Goal: Information Seeking & Learning: Understand process/instructions

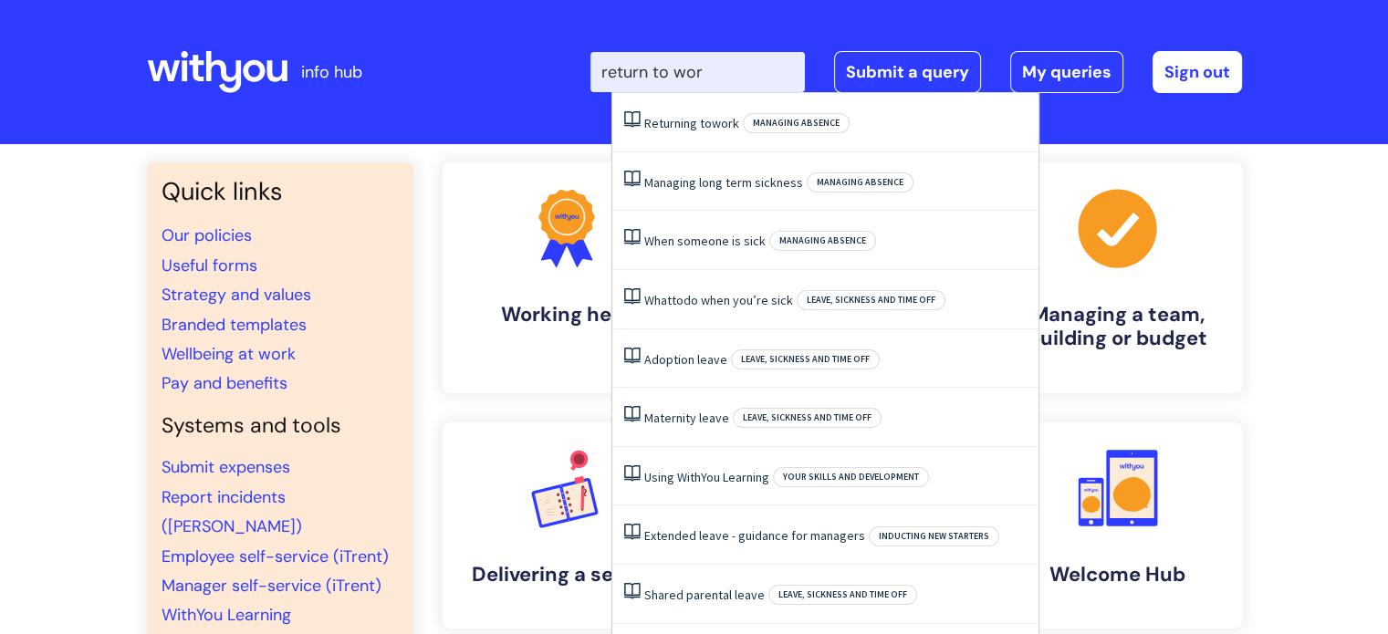
type input "return to worl"
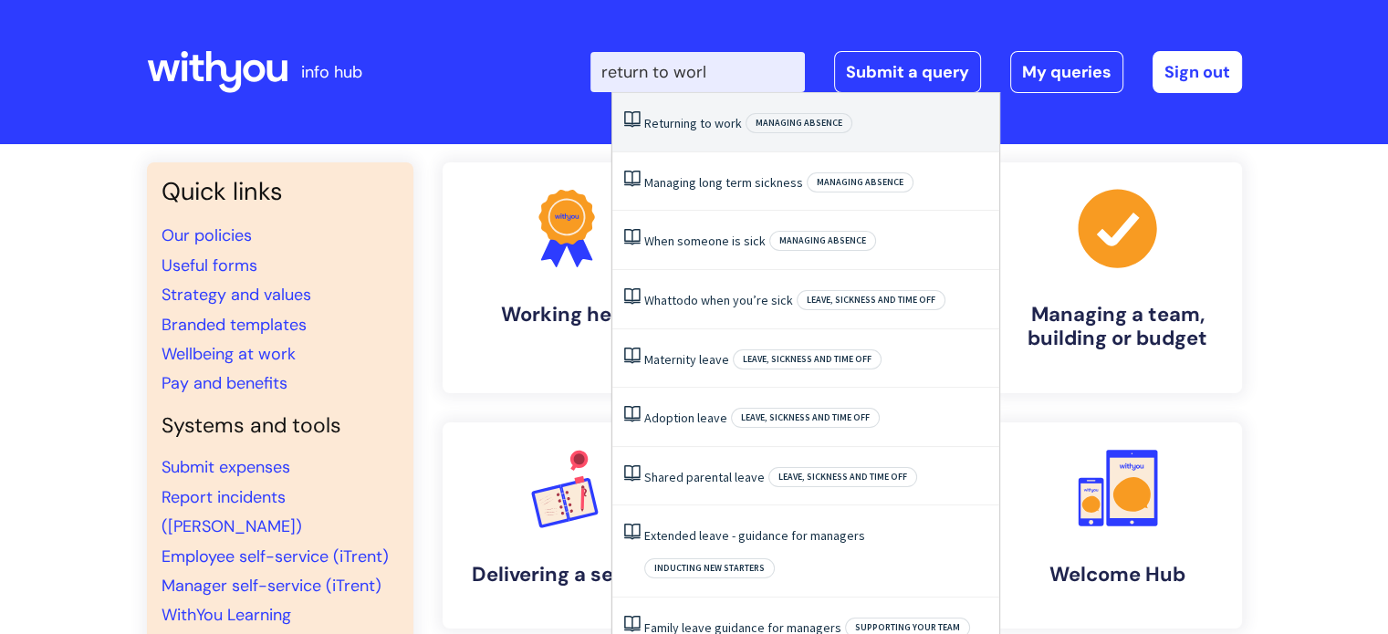
click at [697, 117] on link "Returning to work" at bounding box center [693, 123] width 98 height 16
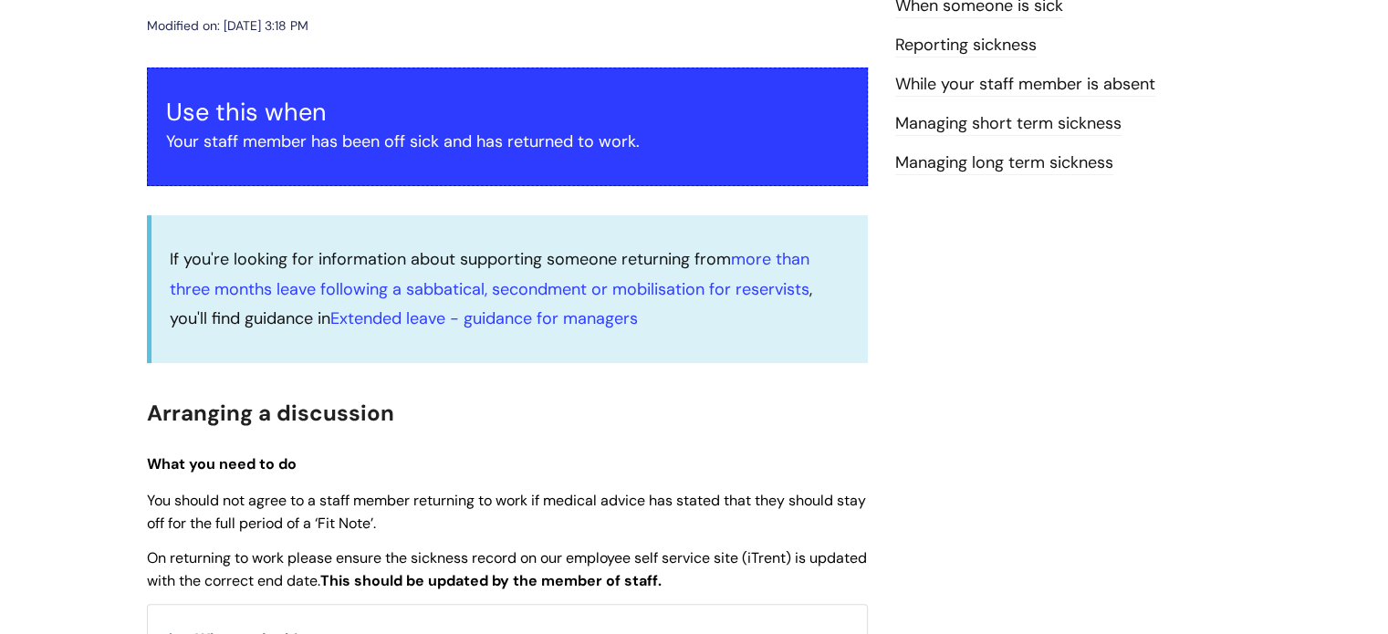
scroll to position [91, 0]
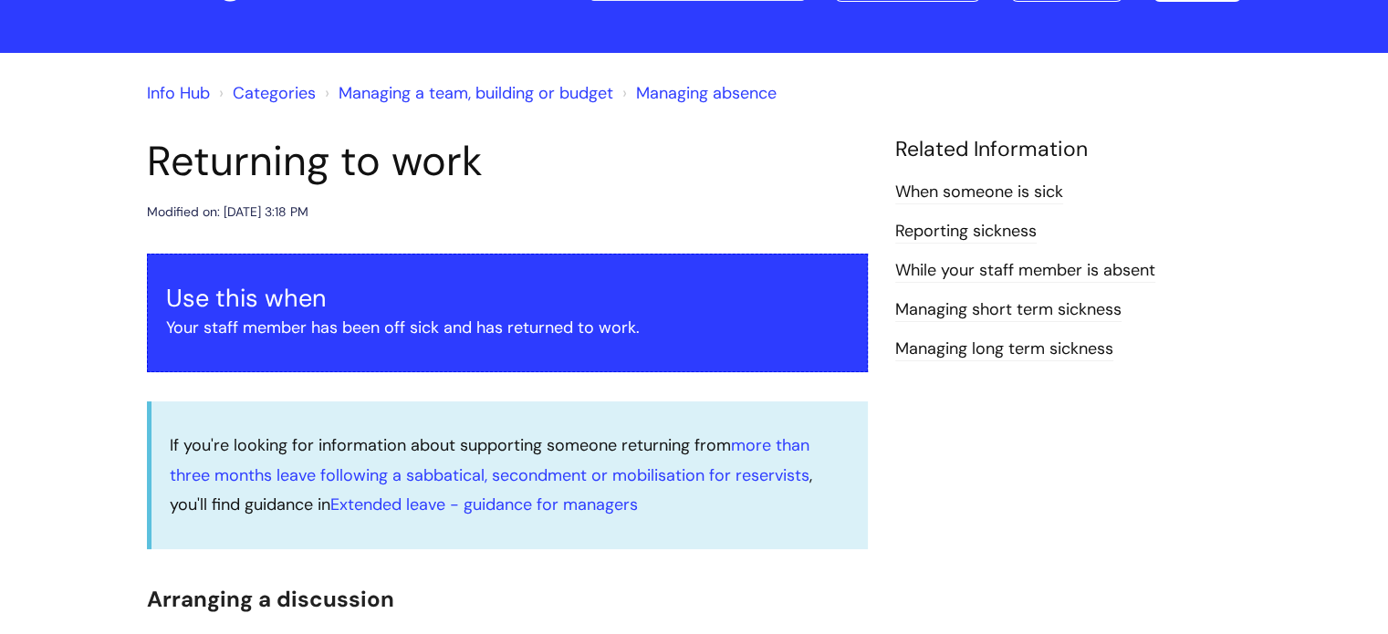
click at [978, 348] on link "Managing long term sickness" at bounding box center [1004, 350] width 218 height 24
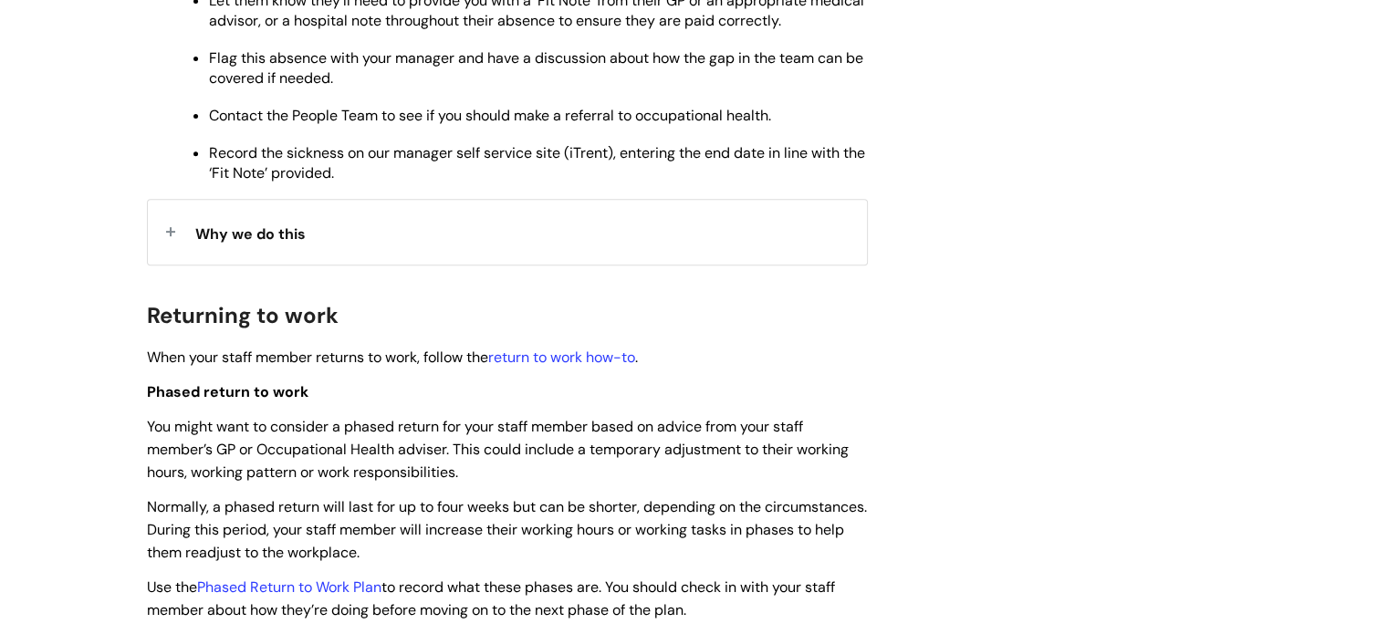
scroll to position [821, 0]
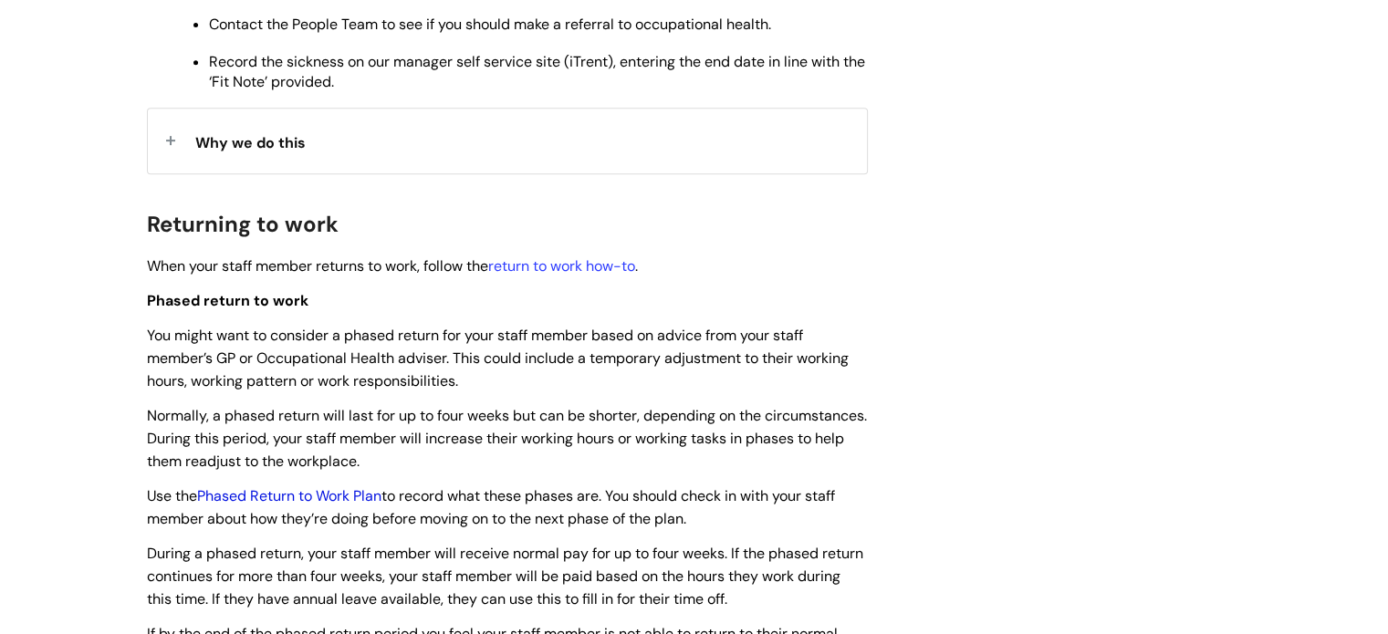
click at [248, 495] on link "Phased Return to Work Plan" at bounding box center [289, 495] width 184 height 19
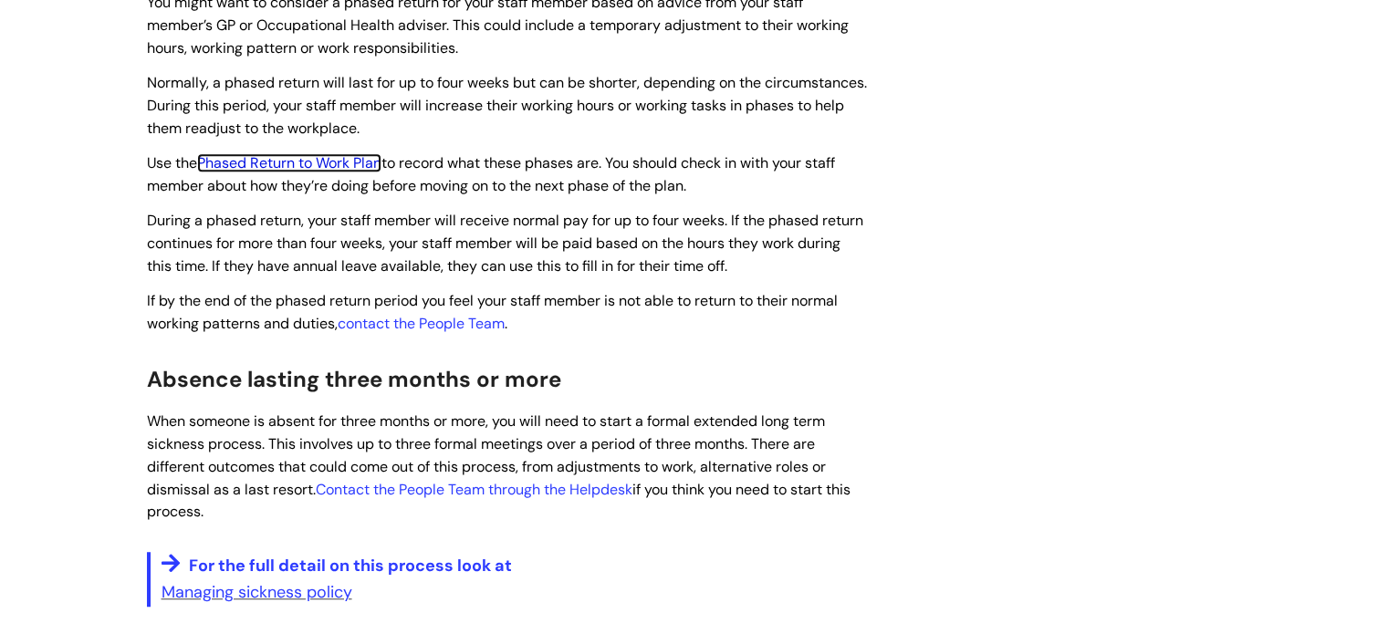
scroll to position [1186, 0]
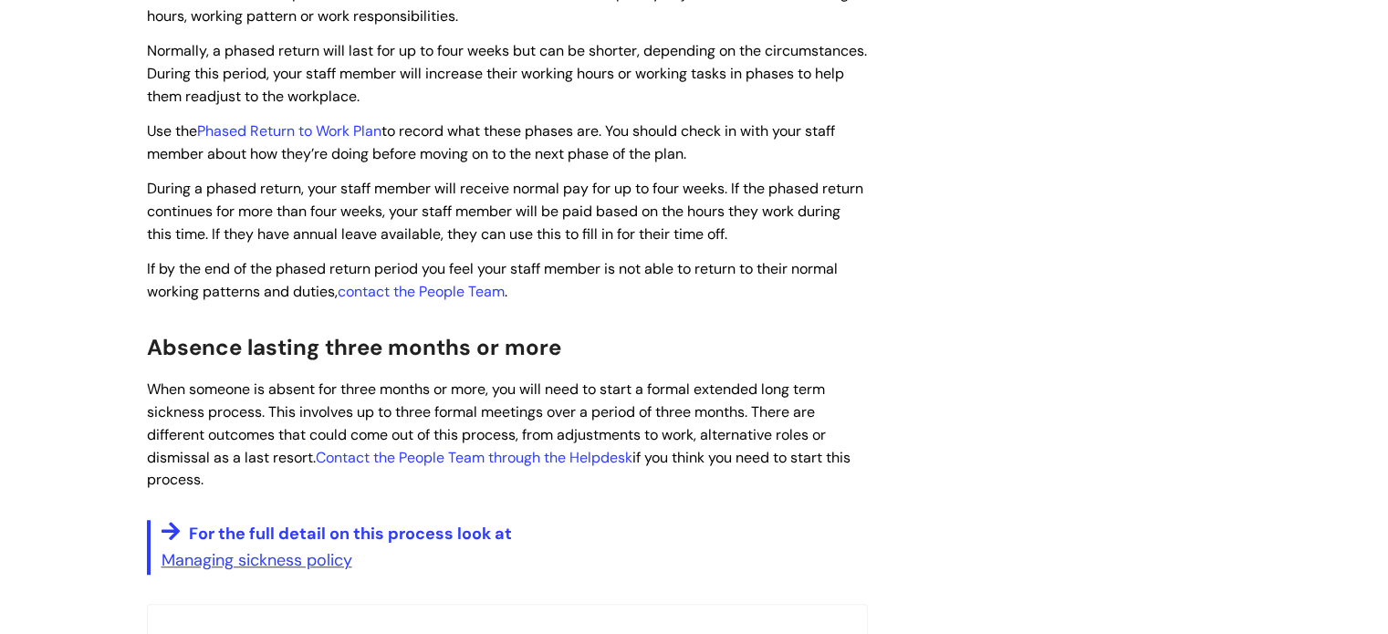
click at [270, 149] on span "Use the Phased Return to Work Plan to record what these phases are. You should …" at bounding box center [491, 142] width 688 height 42
click at [296, 134] on link "Phased Return to Work Plan" at bounding box center [289, 130] width 184 height 19
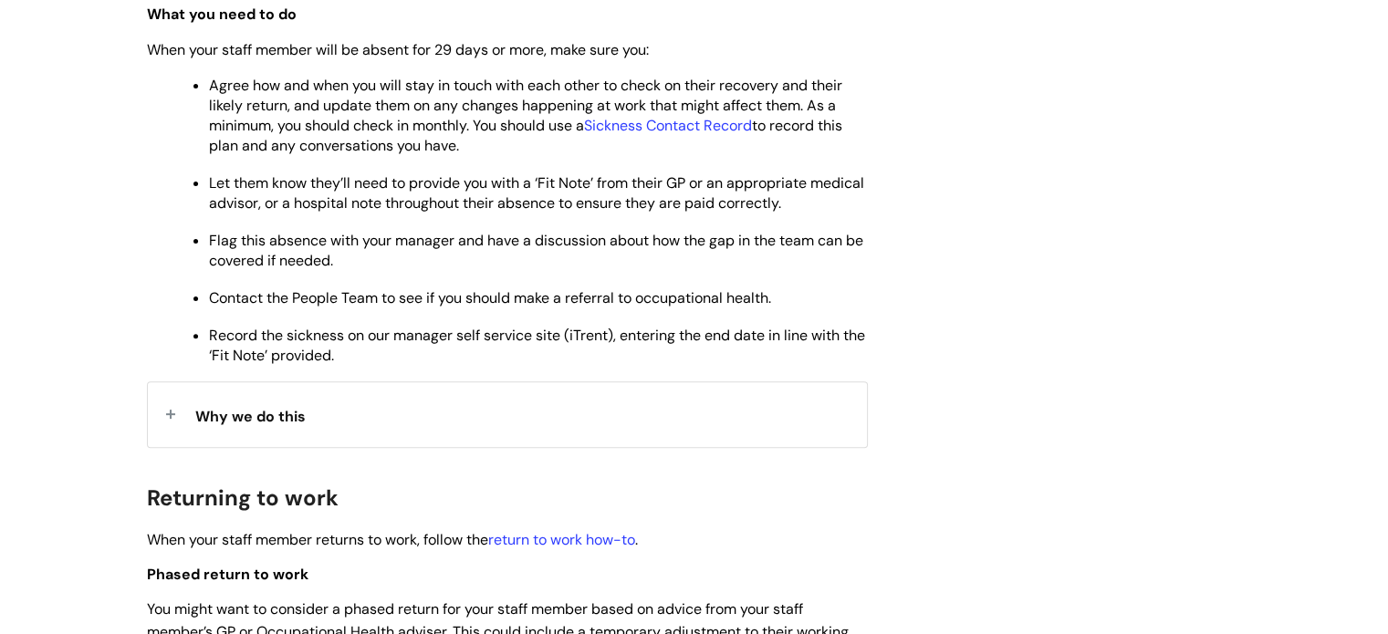
scroll to position [639, 0]
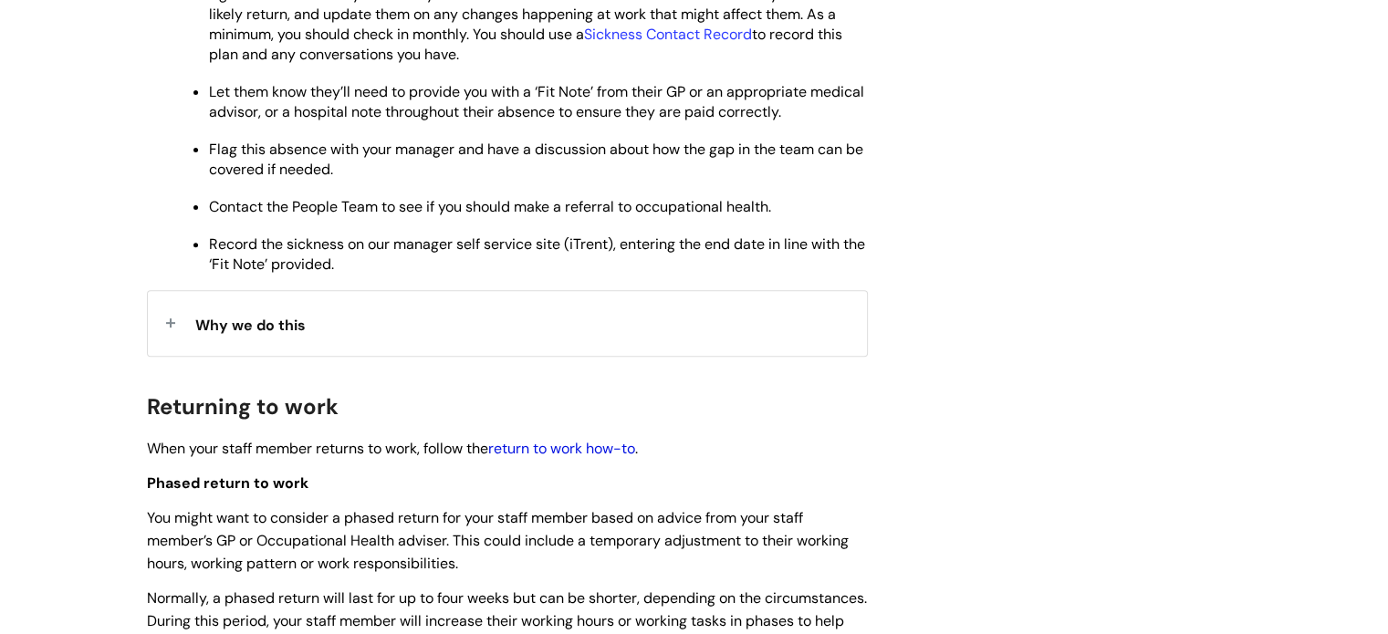
click at [578, 453] on link "return to work how-to" at bounding box center [561, 448] width 147 height 19
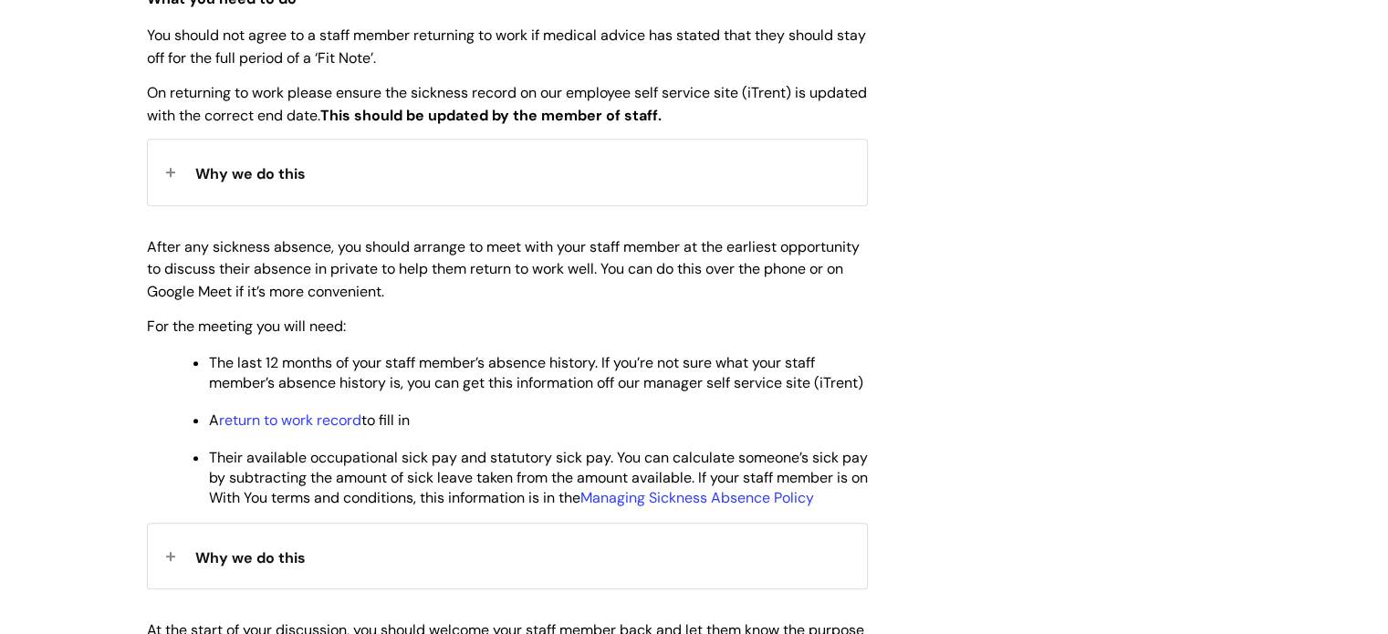
scroll to position [821, 0]
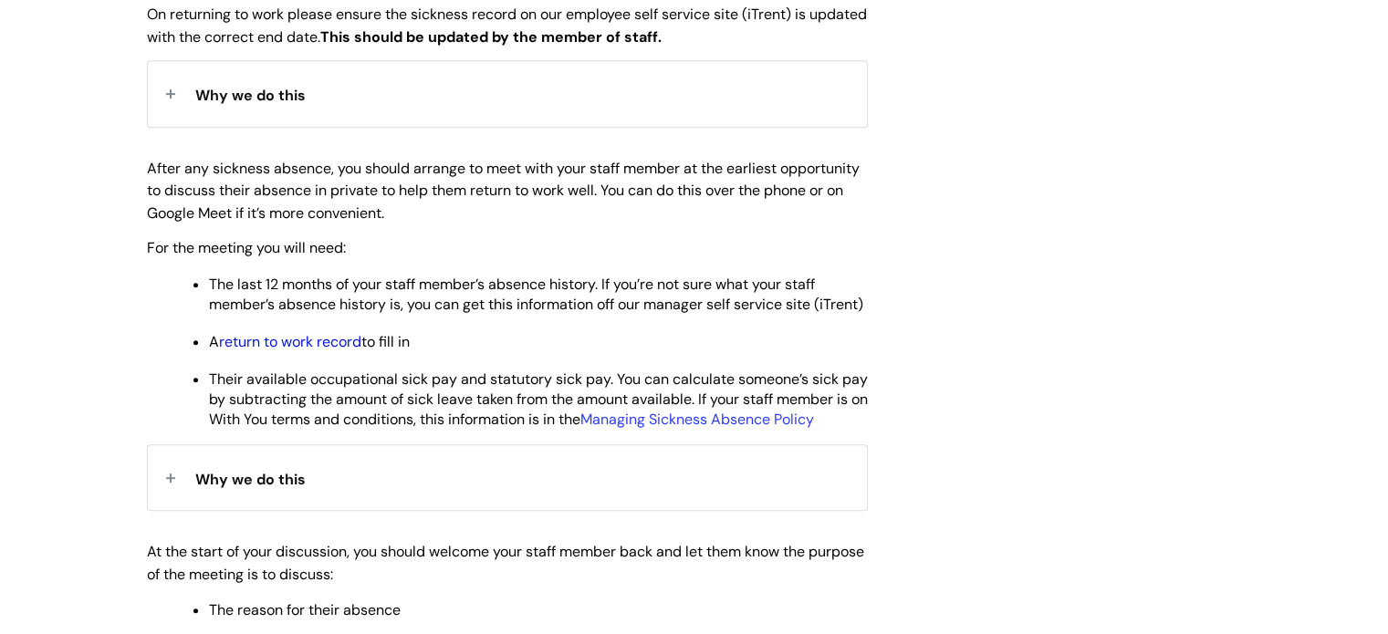
click at [338, 351] on link "return to work record" at bounding box center [290, 341] width 142 height 19
